Goal: Transaction & Acquisition: Purchase product/service

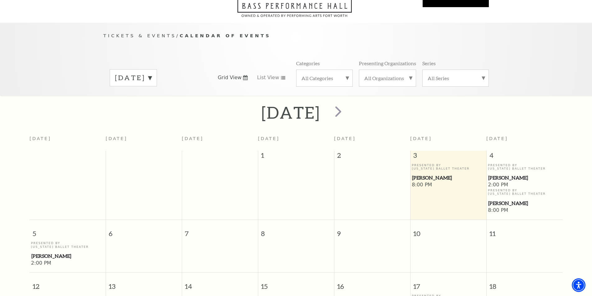
scroll to position [55, 0]
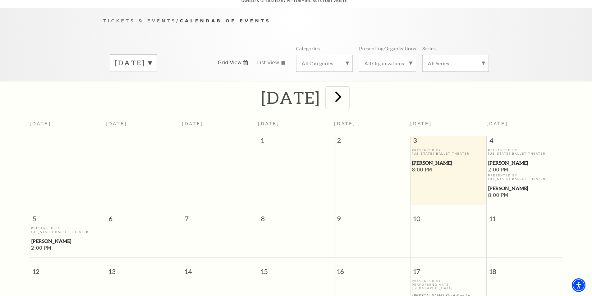
click at [347, 90] on span "next" at bounding box center [339, 97] width 18 height 18
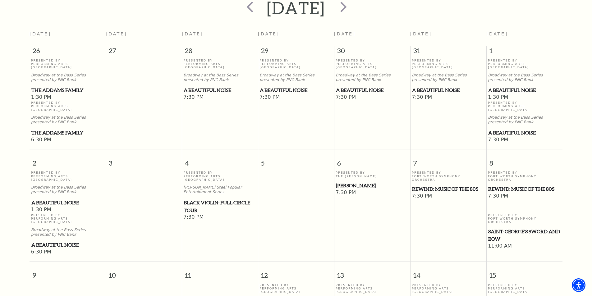
scroll to position [148, 0]
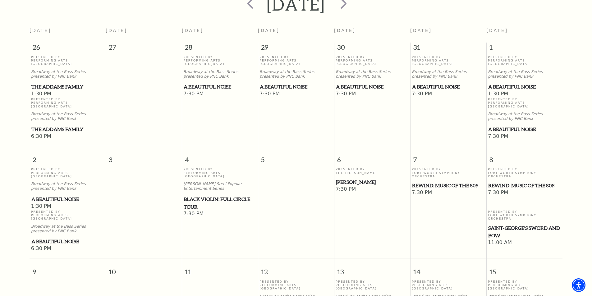
click at [202, 196] on span "Black Violin: Full Circle Tour" at bounding box center [220, 203] width 72 height 15
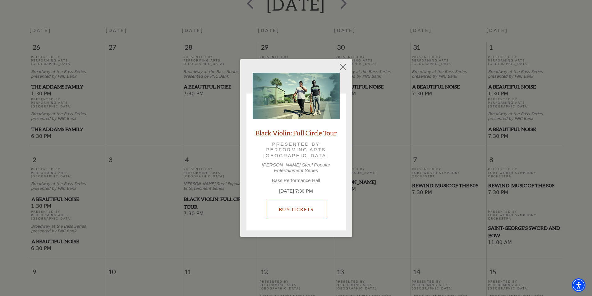
click at [299, 207] on link "Buy Tickets" at bounding box center [296, 209] width 60 height 17
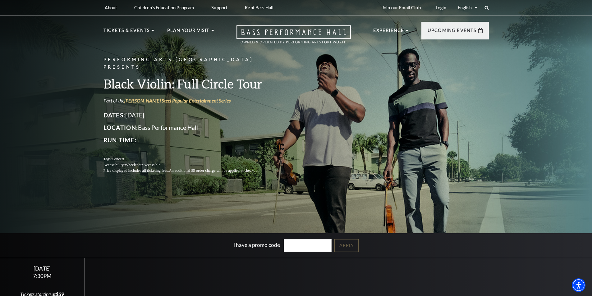
scroll to position [93, 0]
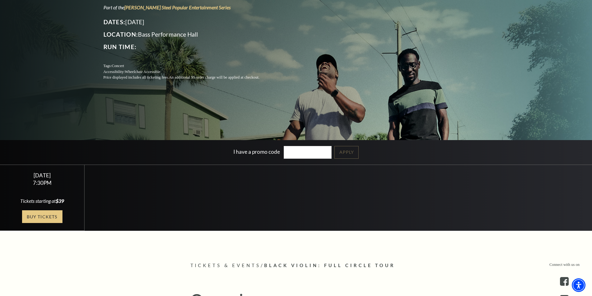
click at [43, 216] on link "Buy Tickets" at bounding box center [42, 217] width 40 height 13
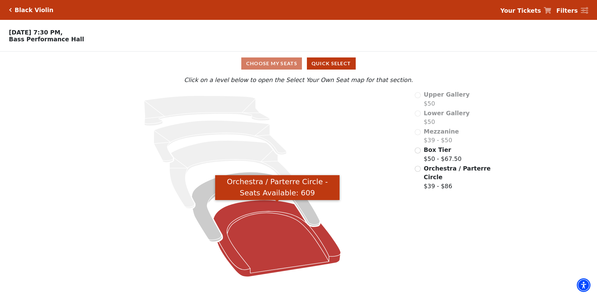
click at [263, 231] on icon "Orchestra / Parterre Circle - Seats Available: 609" at bounding box center [277, 238] width 127 height 77
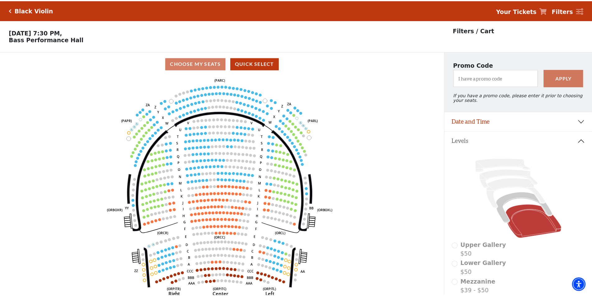
scroll to position [29, 0]
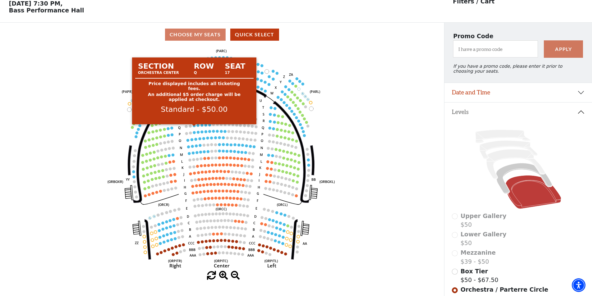
click at [193, 127] on circle at bounding box center [194, 125] width 3 height 3
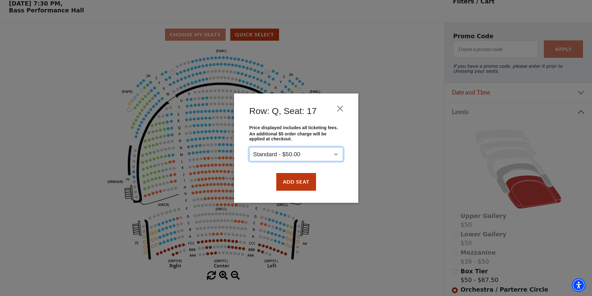
click at [307, 155] on select "Standard - $50.00" at bounding box center [296, 154] width 94 height 14
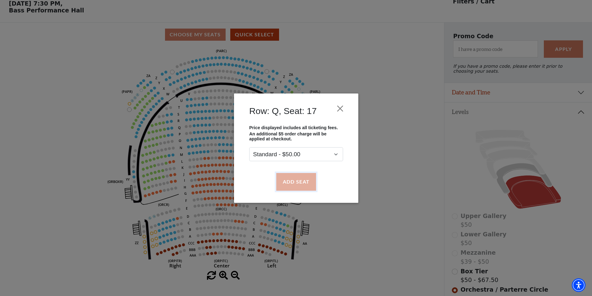
click at [296, 184] on button "Add Seat" at bounding box center [296, 181] width 40 height 17
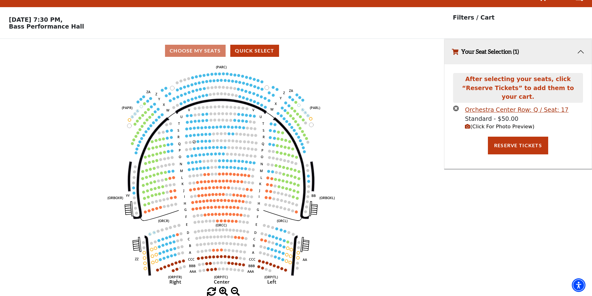
scroll to position [0, 0]
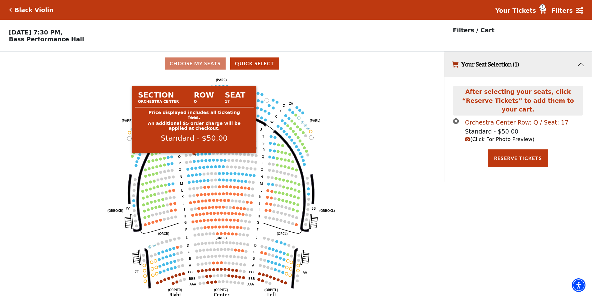
click at [194, 156] on circle at bounding box center [194, 154] width 3 height 3
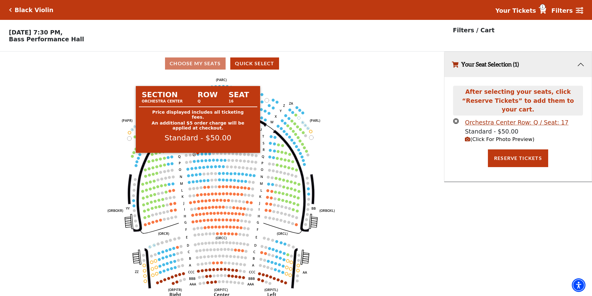
click at [199, 156] on circle at bounding box center [198, 154] width 3 height 3
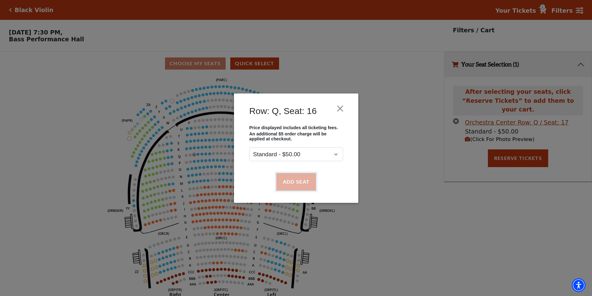
click at [298, 178] on button "Add Seat" at bounding box center [296, 181] width 40 height 17
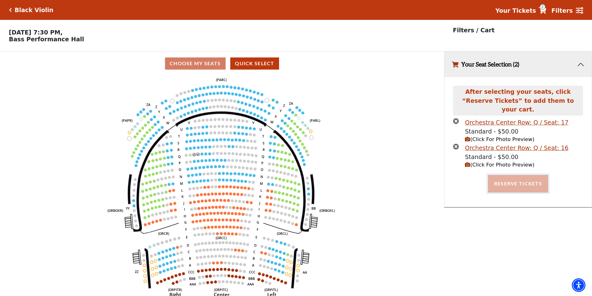
click at [520, 179] on button "Reserve Tickets" at bounding box center [518, 183] width 60 height 17
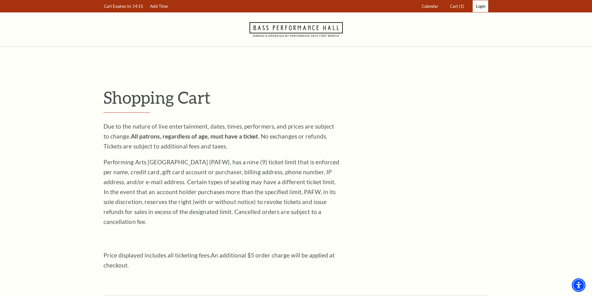
click at [481, 8] on span "Login" at bounding box center [481, 6] width 10 height 5
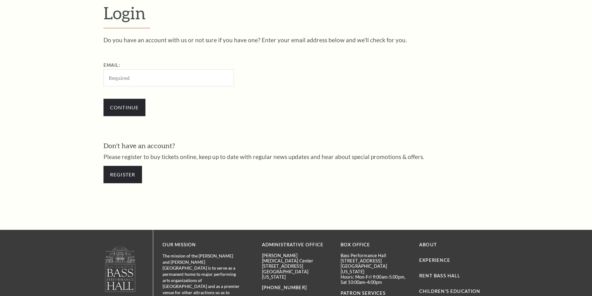
scroll to position [208, 0]
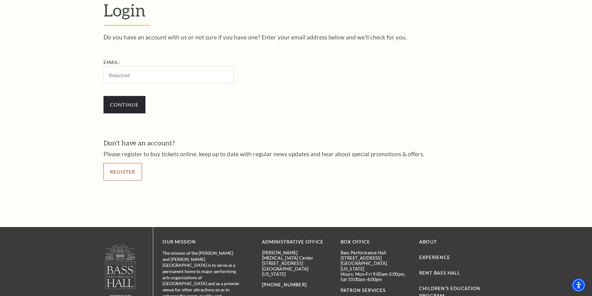
click at [123, 173] on link "Register" at bounding box center [123, 171] width 39 height 17
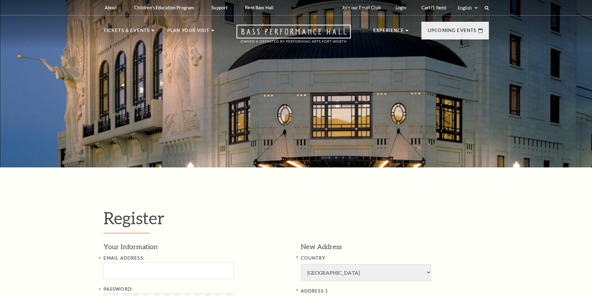
select select "1"
select select "[GEOGRAPHIC_DATA]"
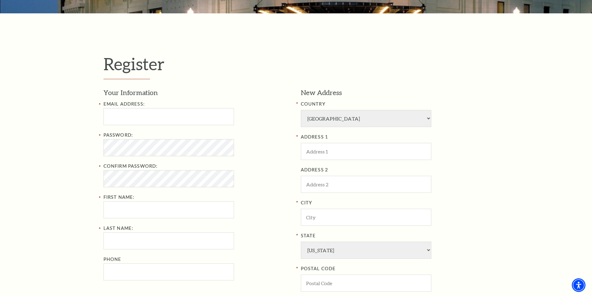
scroll to position [155, 0]
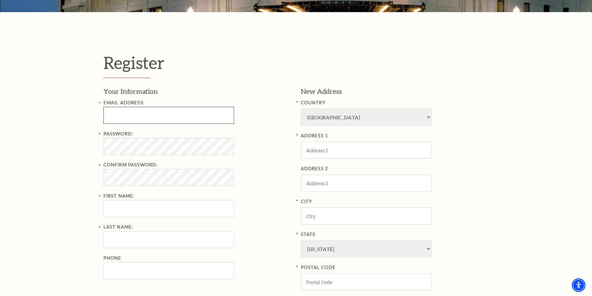
click at [135, 114] on input "Email Address:" at bounding box center [169, 115] width 131 height 17
paste input "gordonserranovaser36@hotmail.com"
type input "gordonserranovaser36@hotmail.com"
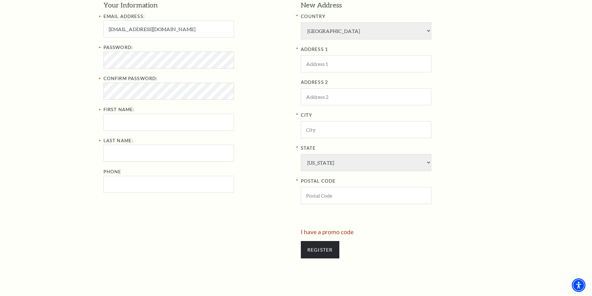
scroll to position [249, 0]
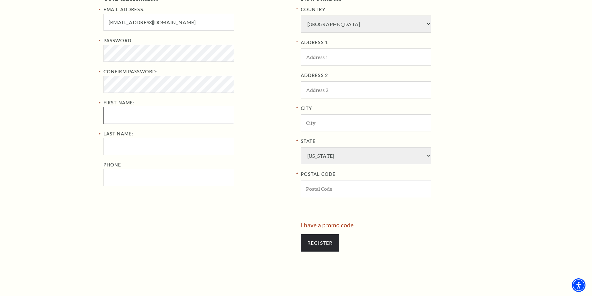
click at [123, 111] on input "First Name:" at bounding box center [169, 115] width 131 height 17
paste input "Gordon Serrano"
drag, startPoint x: 127, startPoint y: 116, endPoint x: 162, endPoint y: 118, distance: 34.6
click at [162, 118] on input "Gordon Serrano" at bounding box center [169, 115] width 131 height 17
type input "Gordon"
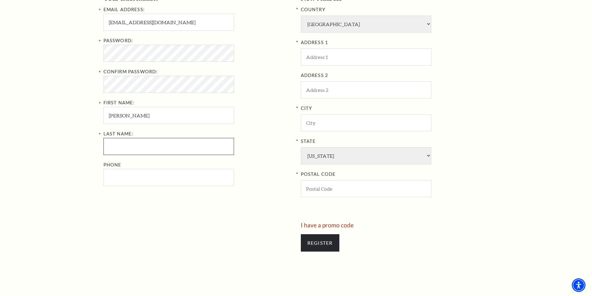
click at [128, 150] on input "Last Name:" at bounding box center [169, 146] width 131 height 17
paste input "Serrano"
type input "Serrano"
click at [132, 181] on input "Phone" at bounding box center [169, 177] width 131 height 17
paste input "8178465986"
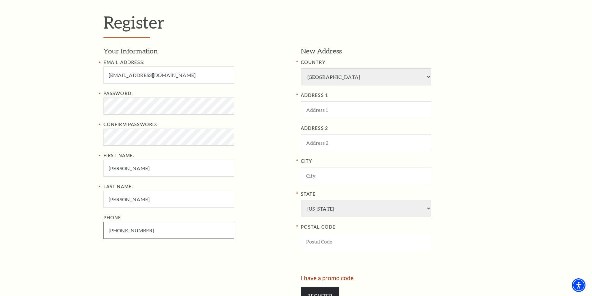
scroll to position [155, 0]
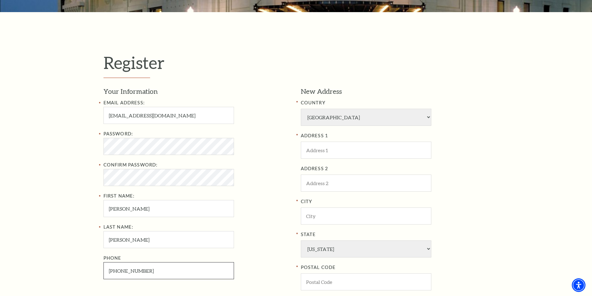
type input "817-846-5986"
click at [329, 152] on input "ADDRESS 1" at bounding box center [366, 150] width 131 height 17
paste input "3308 Gordon Ave, Fort Worth, TX 76110"
drag, startPoint x: 349, startPoint y: 150, endPoint x: 373, endPoint y: 151, distance: 24.3
click at [373, 151] on input "3308 Gordon Ave, Fort Worth, TX 76110" at bounding box center [366, 150] width 131 height 17
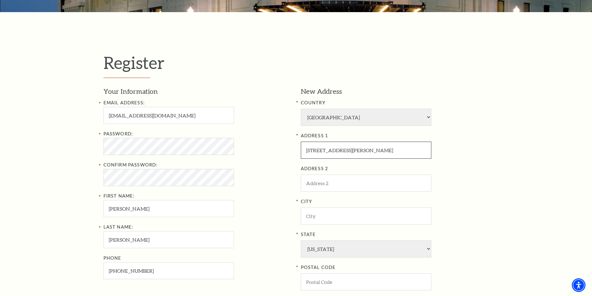
type input "3308 Gordon Ave, , TX 76110"
click at [336, 217] on input "City" at bounding box center [366, 216] width 131 height 17
paste input "Fort Worth"
type input "Fort Worth"
drag, startPoint x: 358, startPoint y: 149, endPoint x: 378, endPoint y: 151, distance: 20.7
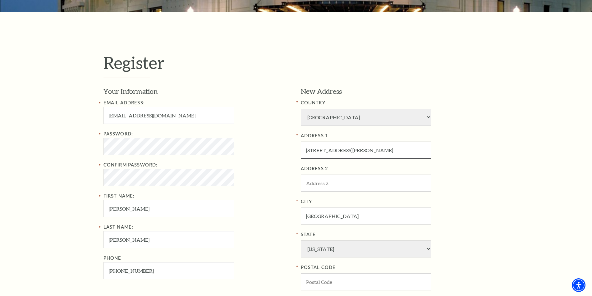
click at [378, 151] on input "3308 Gordon Ave, , TX 76110" at bounding box center [366, 150] width 131 height 17
drag, startPoint x: 366, startPoint y: 152, endPoint x: 345, endPoint y: 153, distance: 21.5
click at [345, 153] on input "3308 Gordon Ave, , TX" at bounding box center [366, 150] width 131 height 17
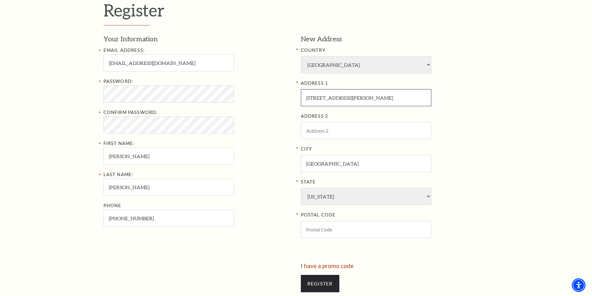
scroll to position [218, 0]
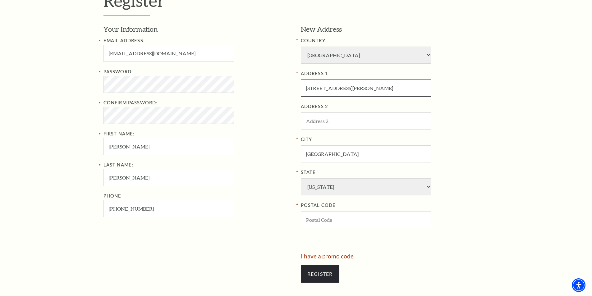
type input "[STREET_ADDRESS][PERSON_NAME]"
click at [351, 215] on input "POSTAL CODE" at bounding box center [366, 219] width 131 height 17
paste input "76110"
type input "76110"
click at [318, 281] on input "Register" at bounding box center [320, 274] width 39 height 17
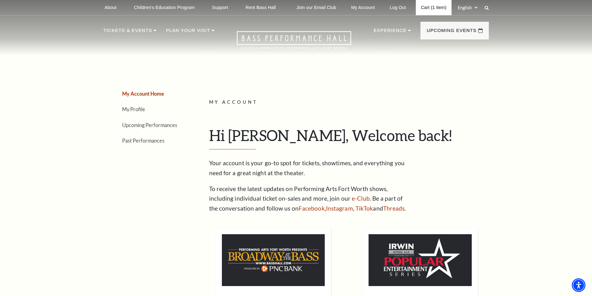
click at [433, 7] on link "Cart (1 item)" at bounding box center [433, 7] width 35 height 15
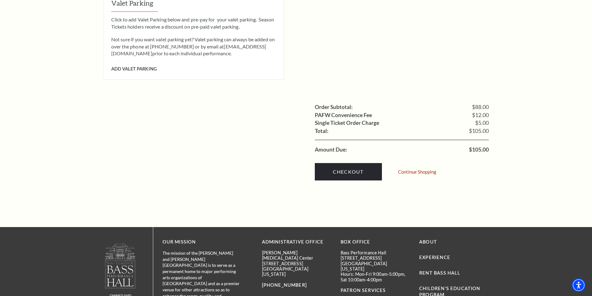
scroll to position [560, 0]
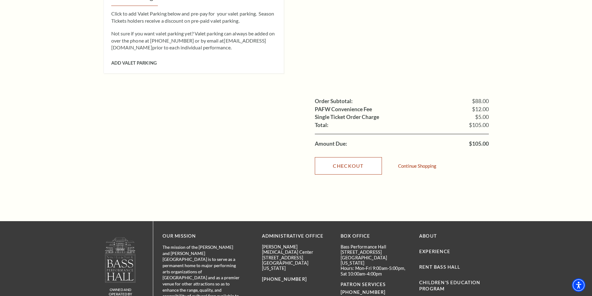
click at [359, 157] on link "Checkout" at bounding box center [348, 165] width 67 height 17
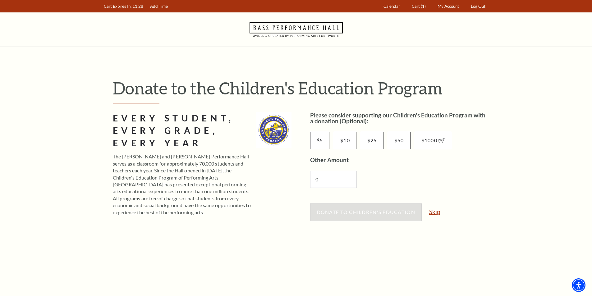
click at [438, 214] on link "Skip" at bounding box center [434, 212] width 11 height 6
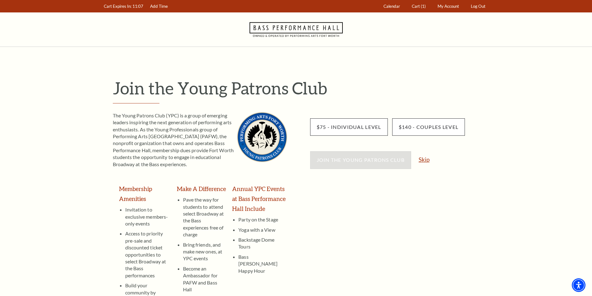
click at [428, 162] on link "Skip" at bounding box center [424, 160] width 11 height 6
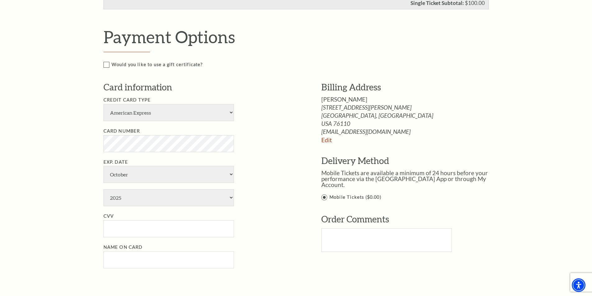
scroll to position [280, 0]
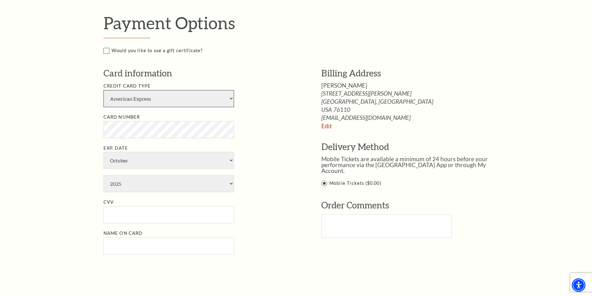
click at [189, 96] on select "American Express Visa Master Card Discover" at bounding box center [169, 98] width 131 height 17
select select "24"
click at [104, 90] on select "American Express Visa Master Card Discover" at bounding box center [169, 98] width 131 height 17
click at [139, 163] on select "January February March April May June July August September October November De…" at bounding box center [169, 160] width 131 height 17
select select "11"
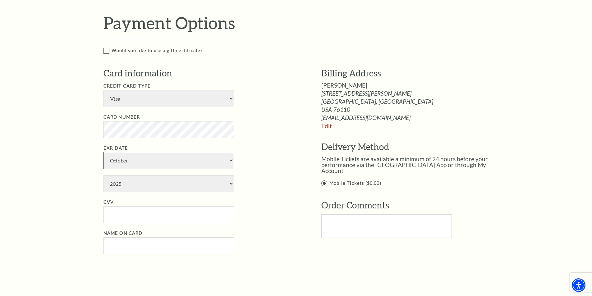
click at [104, 152] on select "January February March April May June July August September October November De…" at bounding box center [169, 160] width 131 height 17
click at [153, 188] on select "2025 2026 2027 2028 2029 2030 2031 2032 2033 2034" at bounding box center [169, 183] width 131 height 17
select select "2029"
click at [104, 175] on select "2025 2026 2027 2028 2029 2030 2031 2032 2033 2034" at bounding box center [169, 183] width 131 height 17
click at [150, 217] on input "CVV" at bounding box center [169, 214] width 131 height 17
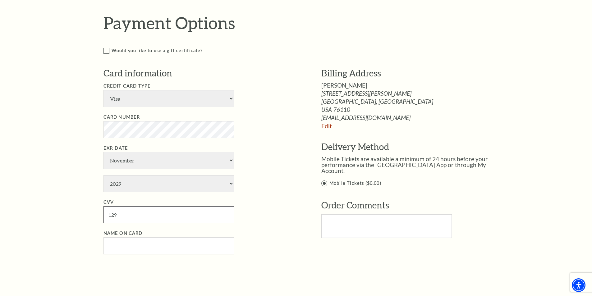
type input "129"
click at [121, 250] on input "Name on Card" at bounding box center [169, 246] width 131 height 17
paste input "Gordon Serrano"
type input "Gordon Serrano"
click at [326, 180] on label "Mobile Tickets ($0.00)" at bounding box center [412, 184] width 181 height 8
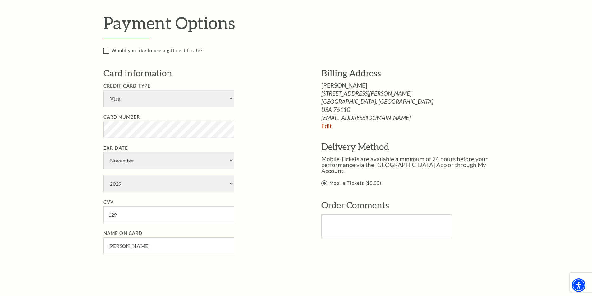
click at [0, 0] on input "Mobile Tickets ($0.00)" at bounding box center [0, 0] width 0 height 0
click at [326, 180] on label "Mobile Tickets ($0.00)" at bounding box center [412, 184] width 181 height 8
click at [0, 0] on input "Mobile Tickets ($0.00)" at bounding box center [0, 0] width 0 height 0
click at [324, 180] on label "Mobile Tickets ($0.00)" at bounding box center [412, 184] width 181 height 8
click at [0, 0] on input "Mobile Tickets ($0.00)" at bounding box center [0, 0] width 0 height 0
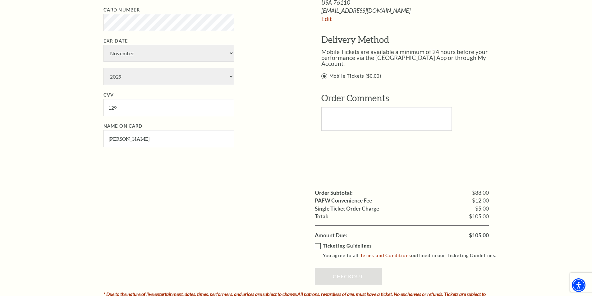
scroll to position [466, 0]
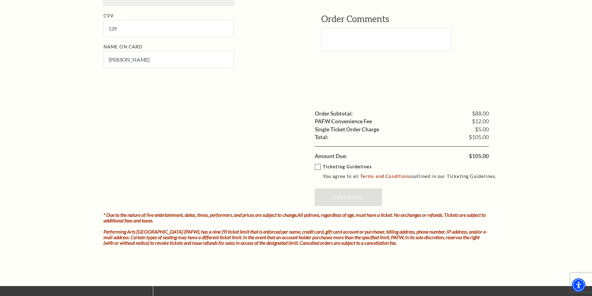
click at [319, 169] on label "Ticketing Guidelines You agree to all Terms and Conditions outlined in our Tick…" at bounding box center [409, 171] width 188 height 17
click at [0, 0] on input "Ticketing Guidelines You agree to all Terms and Conditions outlined in our Tick…" at bounding box center [0, 0] width 0 height 0
click at [353, 194] on link "Checkout" at bounding box center [348, 197] width 67 height 17
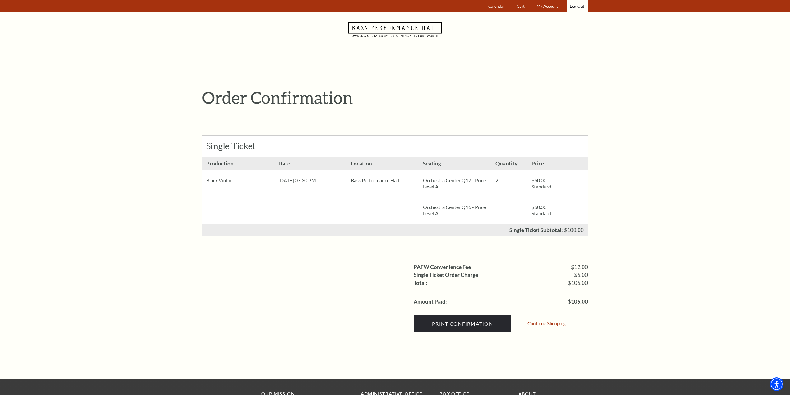
click at [580, 6] on link "Log Out" at bounding box center [577, 6] width 21 height 12
